Goal: Transaction & Acquisition: Purchase product/service

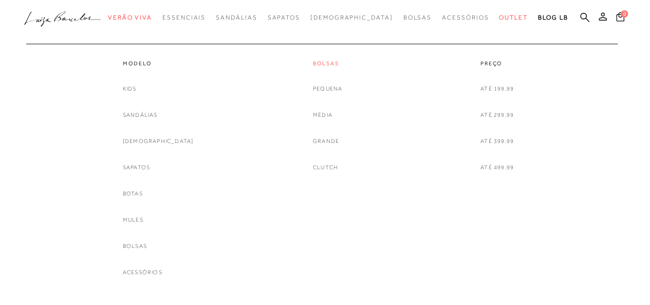
click at [330, 62] on link "Bolsas" at bounding box center [327, 63] width 29 height 9
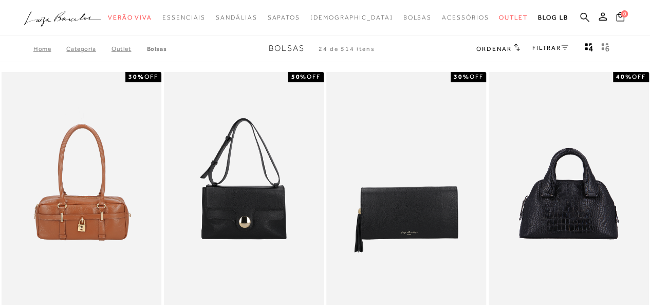
click at [509, 48] on h2 "Ordenar" at bounding box center [497, 48] width 43 height 10
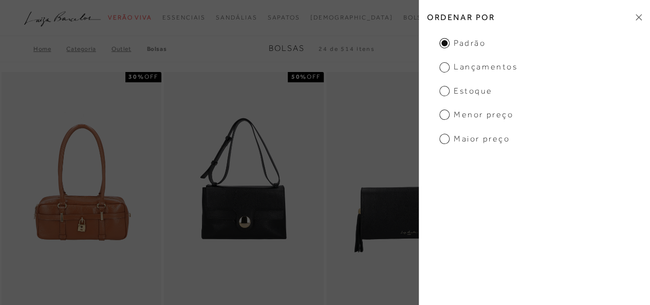
click at [471, 112] on span "Menor preço" at bounding box center [476, 114] width 74 height 11
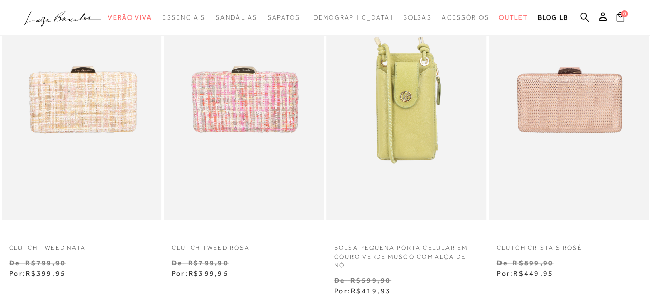
scroll to position [411, 0]
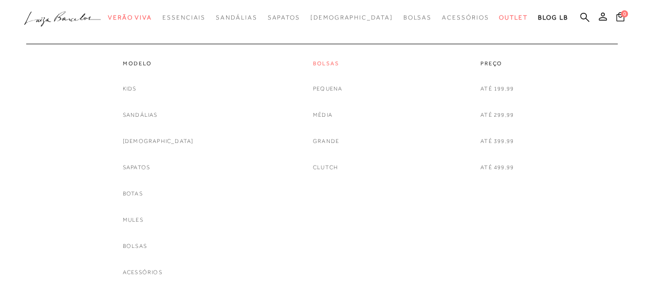
click at [315, 66] on link "Bolsas" at bounding box center [327, 63] width 29 height 9
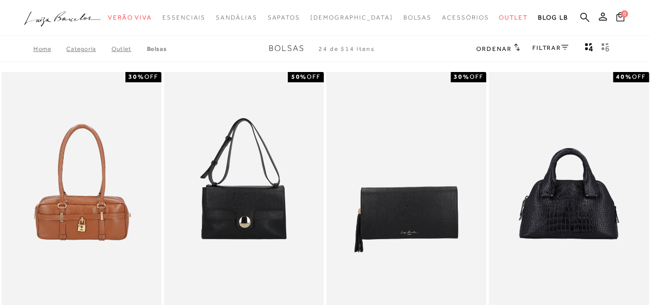
click at [514, 50] on icon at bounding box center [517, 47] width 6 height 8
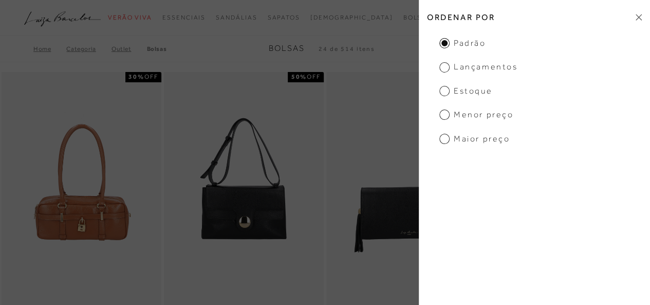
click at [474, 113] on span "Menor preço" at bounding box center [476, 114] width 74 height 11
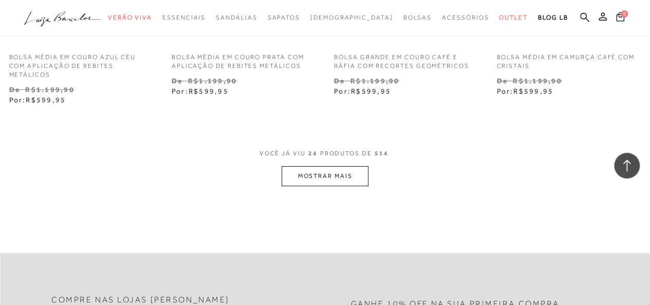
scroll to position [1900, 0]
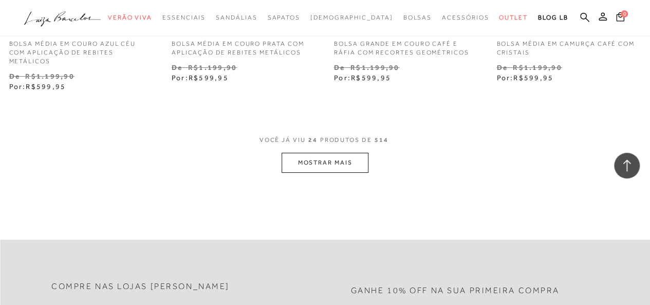
click at [331, 173] on button "MOSTRAR MAIS" at bounding box center [324, 163] width 86 height 20
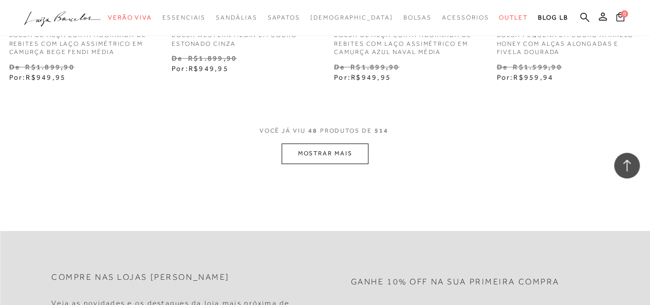
scroll to position [3851, 0]
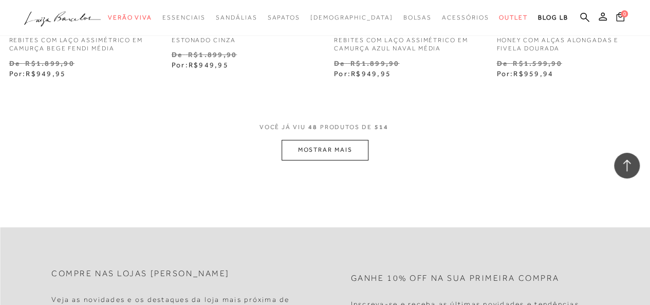
click at [299, 154] on button "MOSTRAR MAIS" at bounding box center [324, 150] width 86 height 20
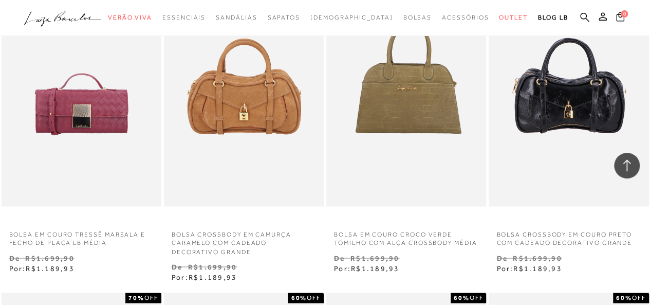
scroll to position [4622, 0]
